Goal: Task Accomplishment & Management: Use online tool/utility

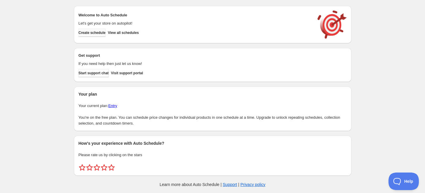
click at [91, 33] on span "Create schedule" at bounding box center [92, 32] width 27 height 5
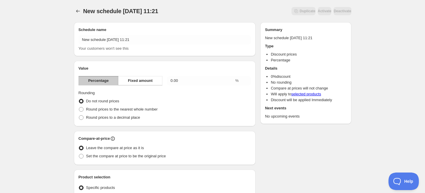
click at [145, 76] on div "Fixed amount" at bounding box center [140, 80] width 44 height 9
click at [139, 81] on span "Fixed amount" at bounding box center [140, 81] width 25 height 6
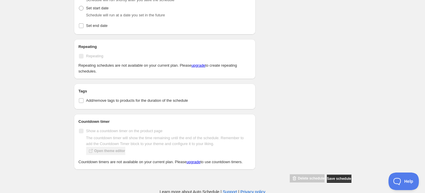
scroll to position [233, 0]
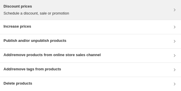
click at [164, 10] on div "Discount prices Schedule a discount, sale or promotion" at bounding box center [91, 10] width 174 height 13
